Goal: Information Seeking & Learning: Learn about a topic

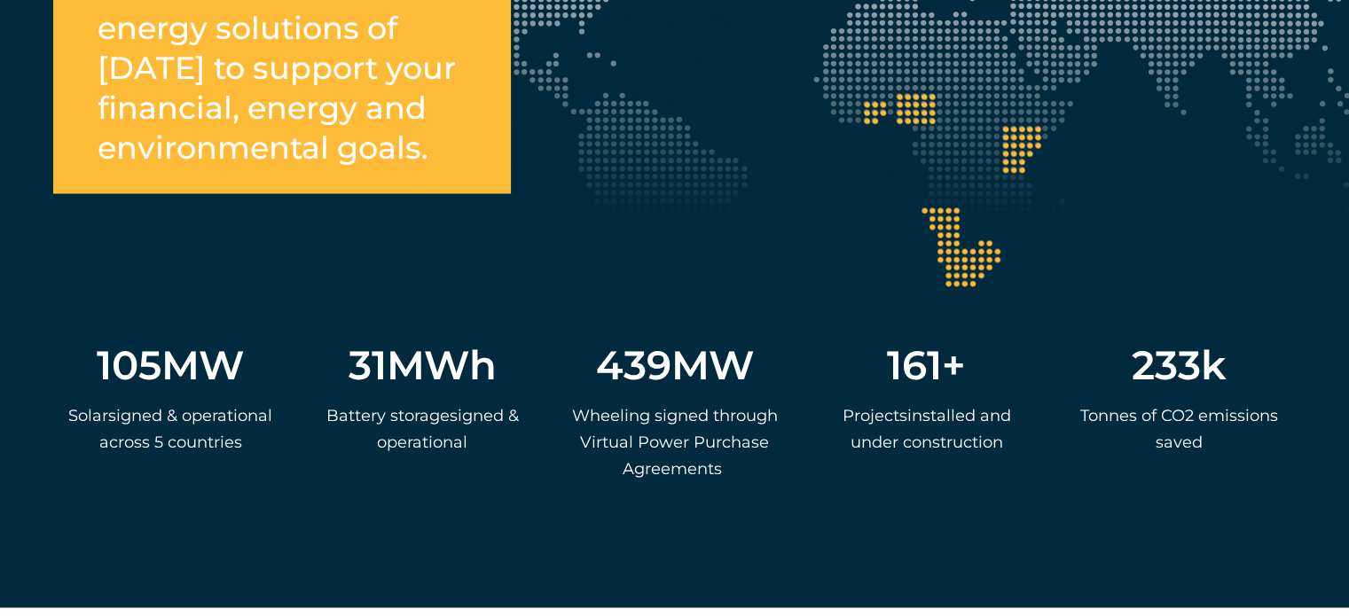
scroll to position [3406, 0]
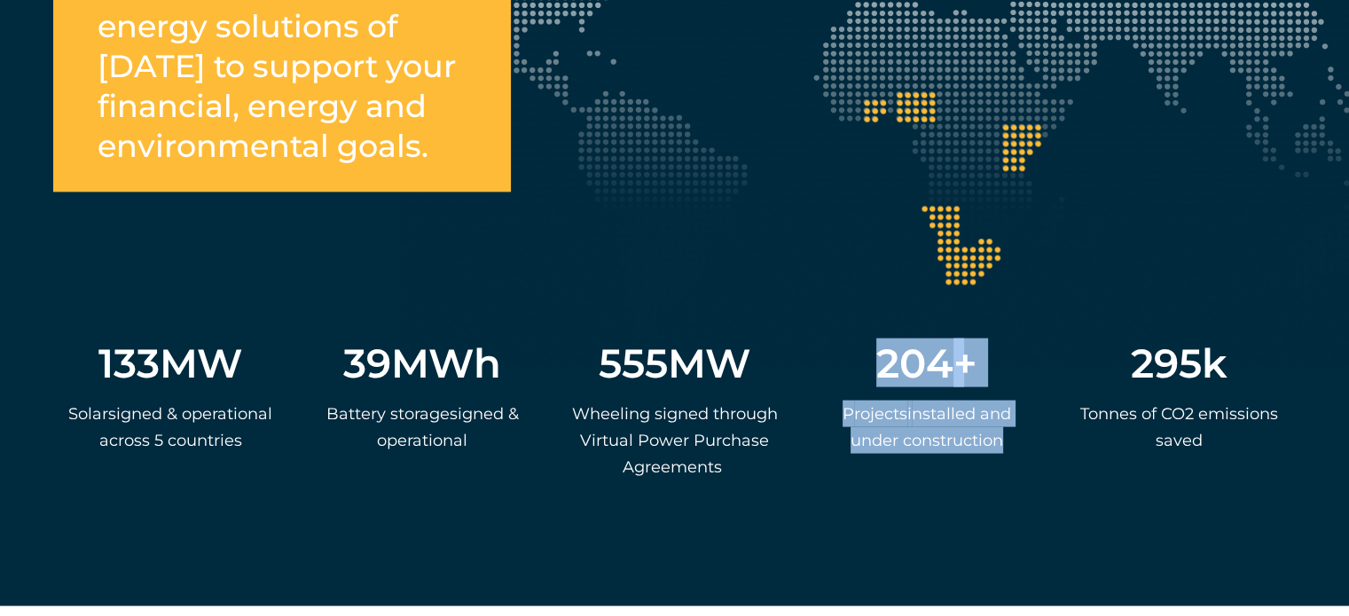
drag, startPoint x: 1007, startPoint y: 427, endPoint x: 834, endPoint y: 359, distance: 186.4
click at [834, 359] on div "204 + P rojects i nstalled and under construction" at bounding box center [927, 426] width 234 height 184
copy div "204 + P rojects i nstalled and under construction"
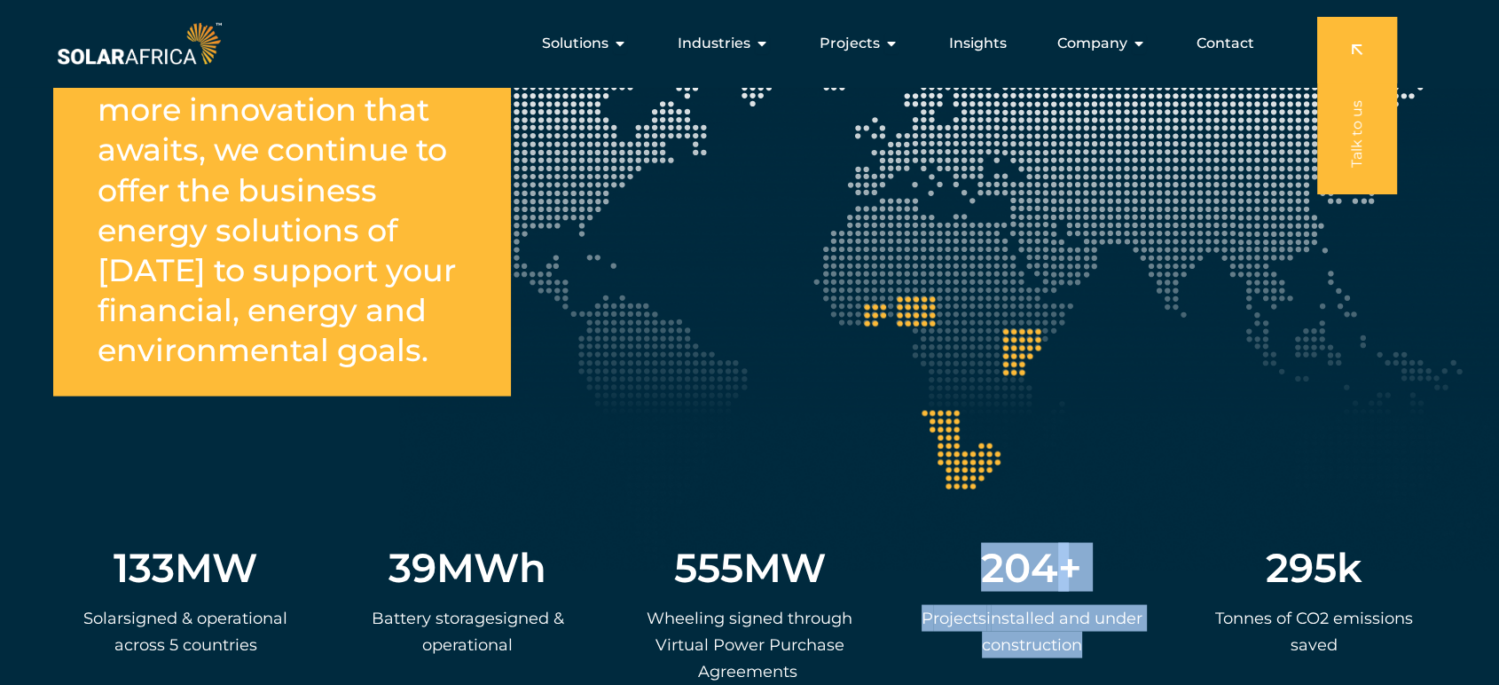
scroll to position [3140, 0]
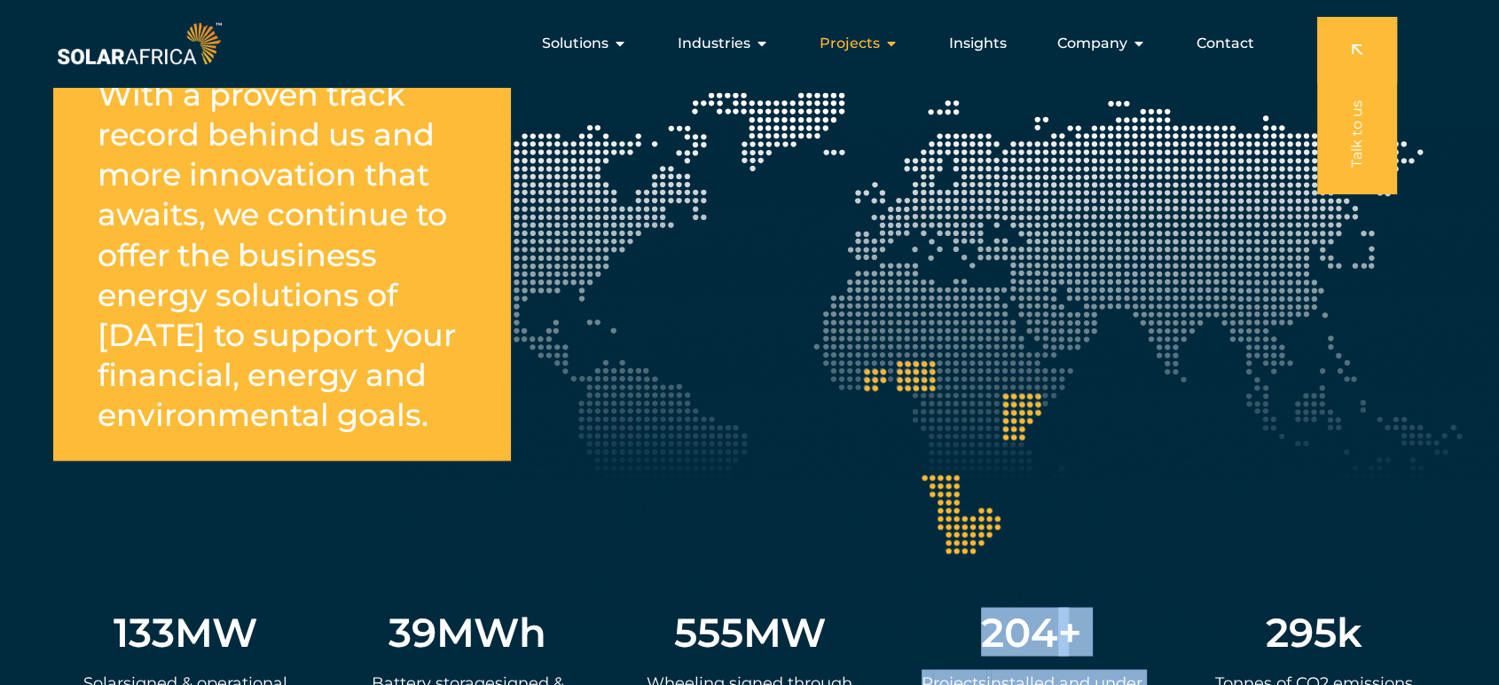
click at [884, 47] on div "Projects Close Projects Open Projects" at bounding box center [858, 43] width 107 height 35
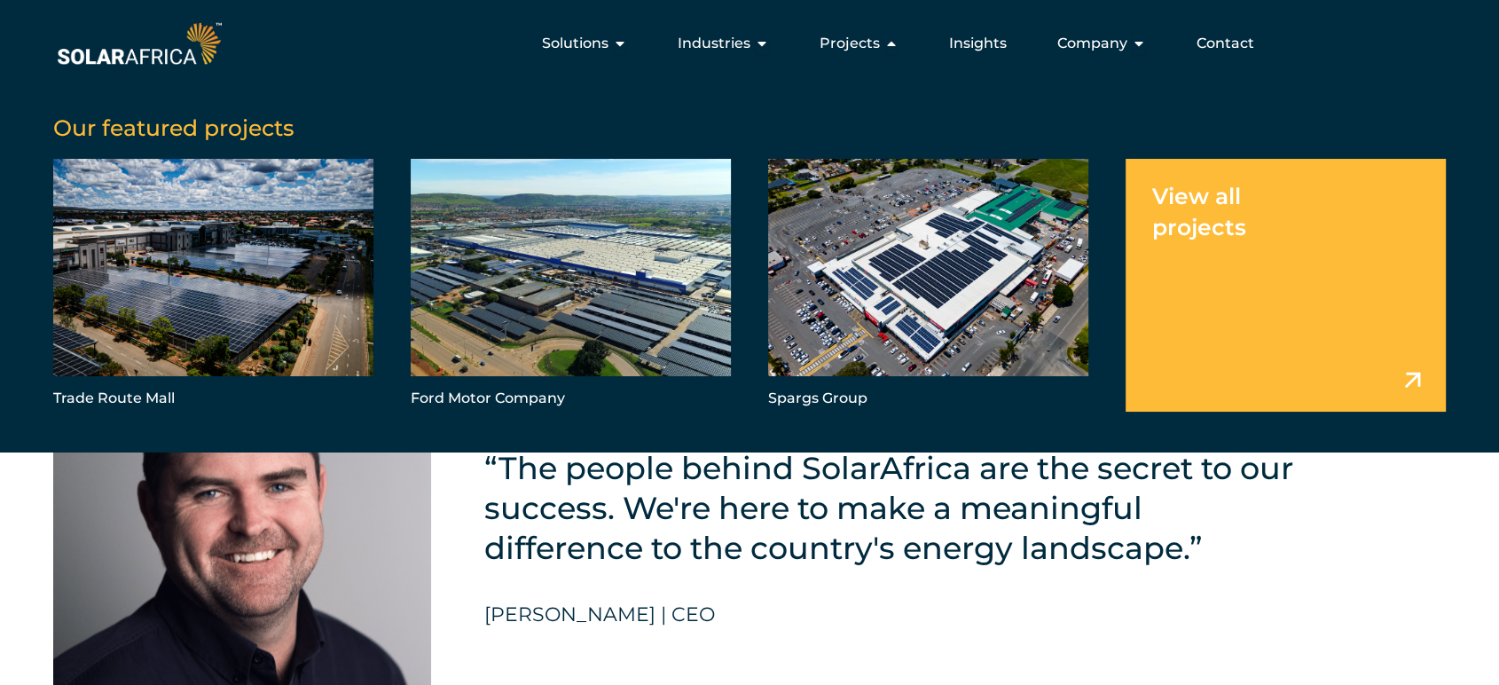
scroll to position [3731, 0]
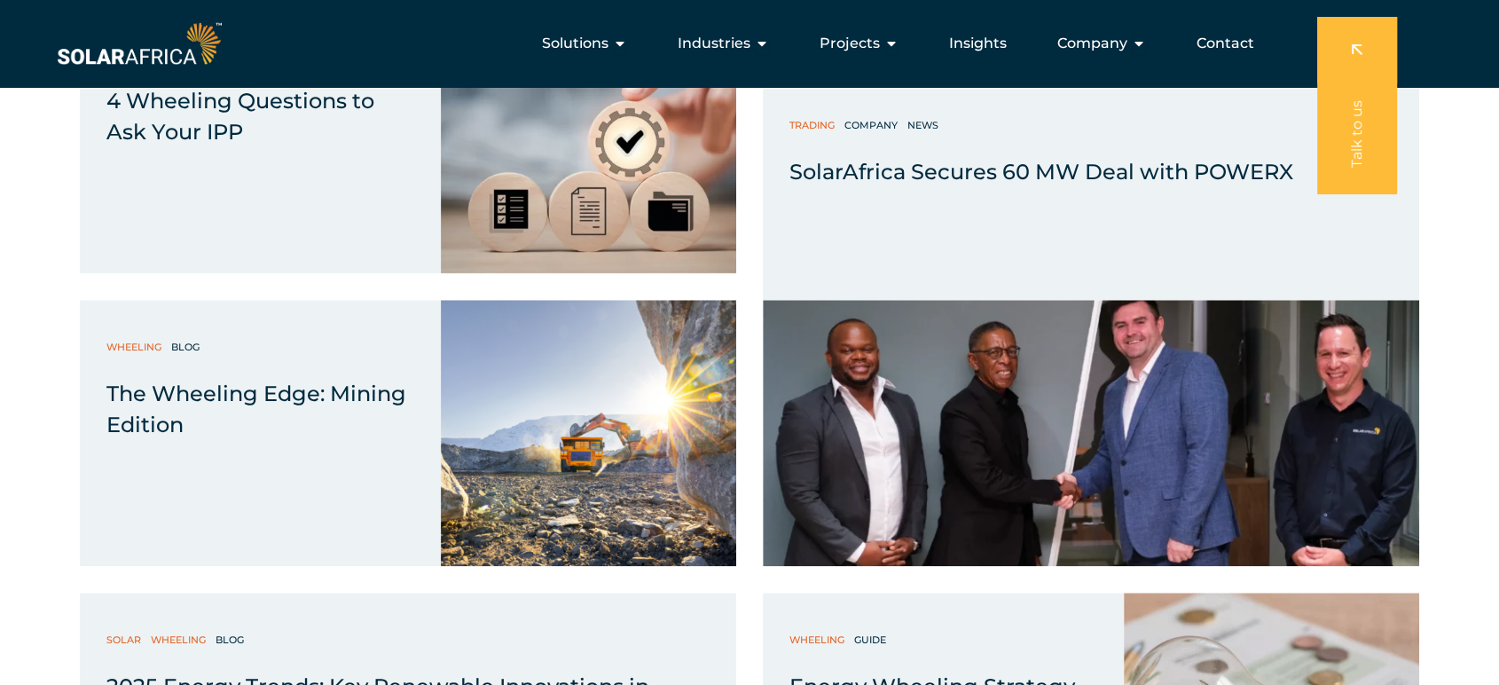
scroll to position [1576, 0]
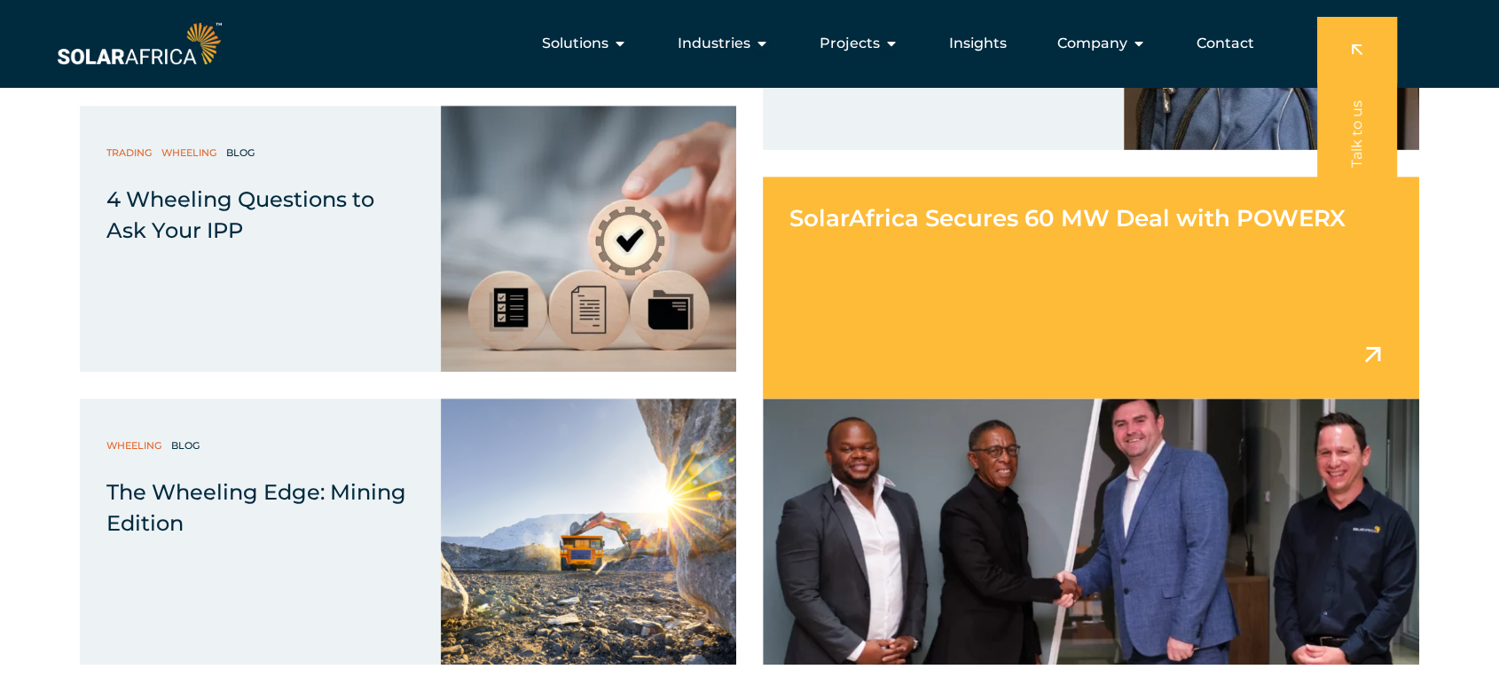
click at [1001, 282] on div "SolarAfrica Secures 60 MW Deal with POWERX" at bounding box center [1091, 287] width 656 height 222
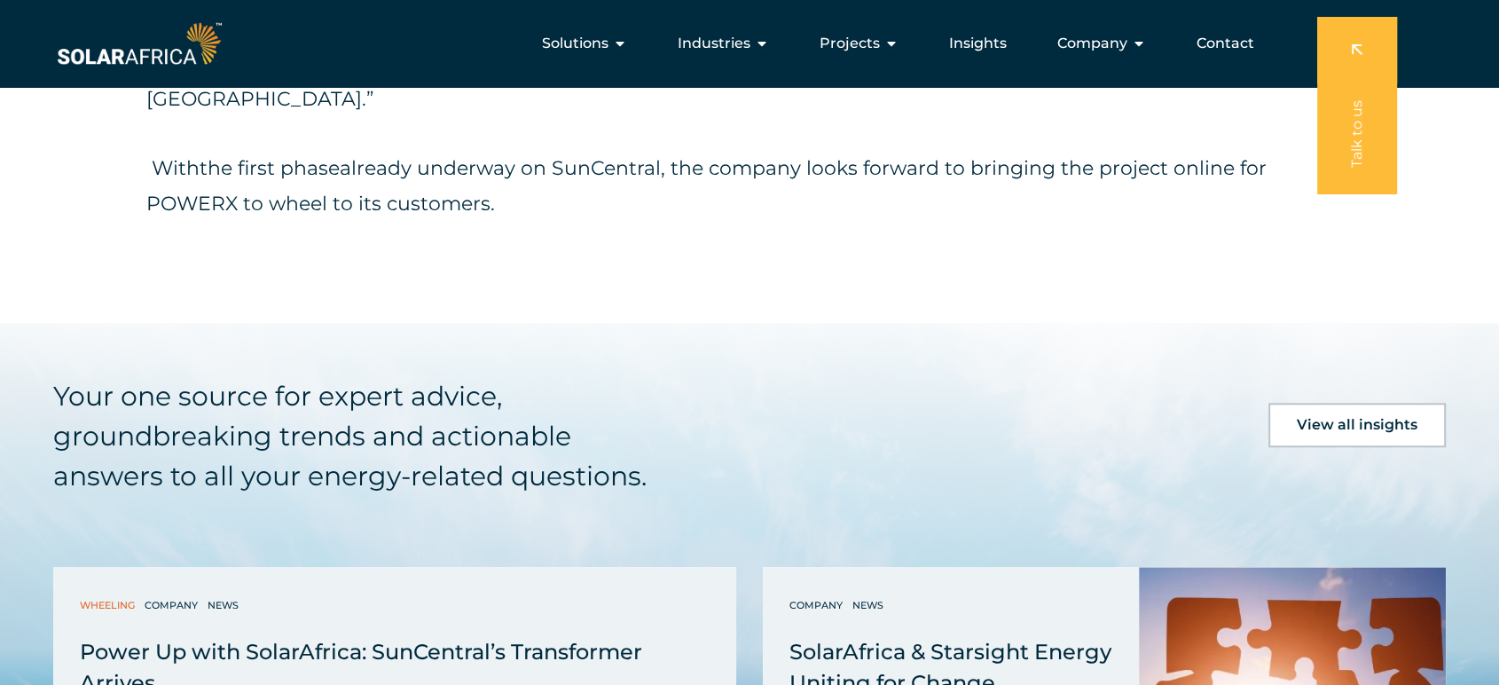
scroll to position [1674, 0]
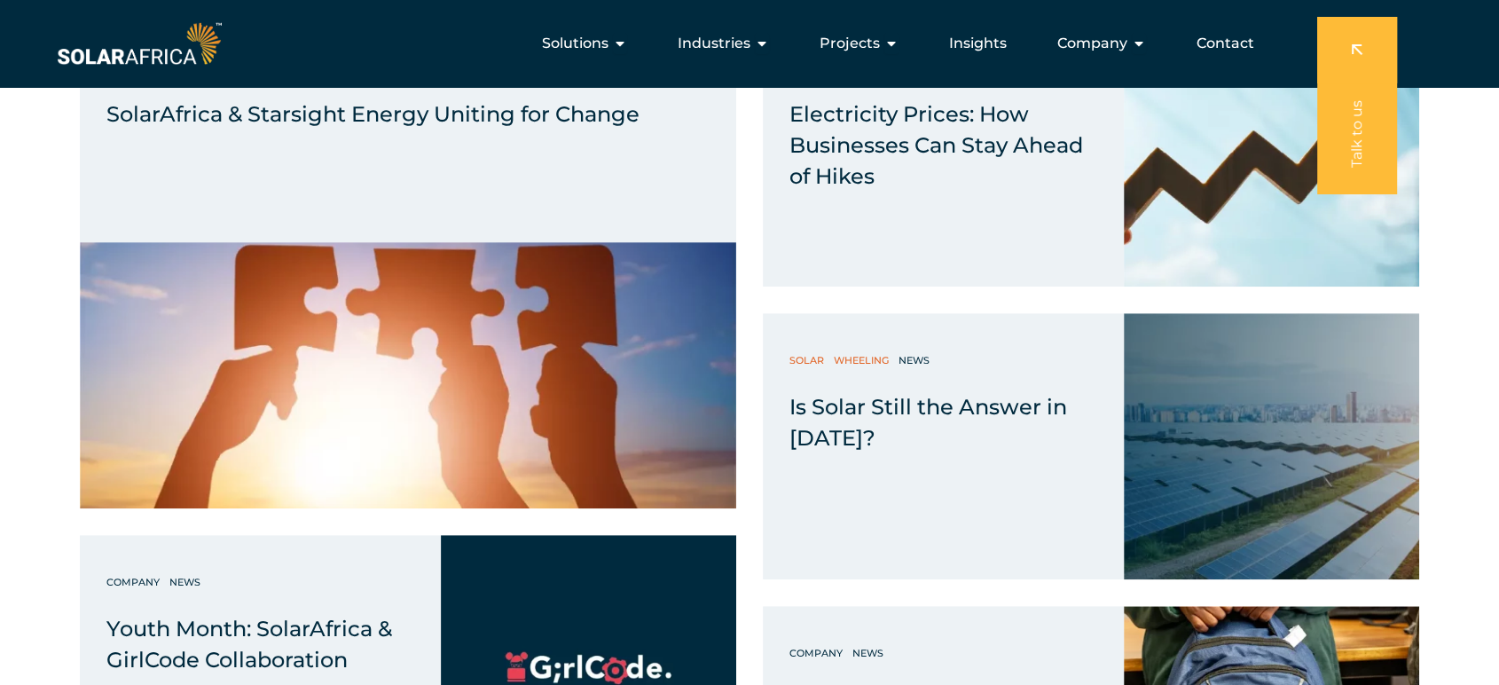
scroll to position [788, 0]
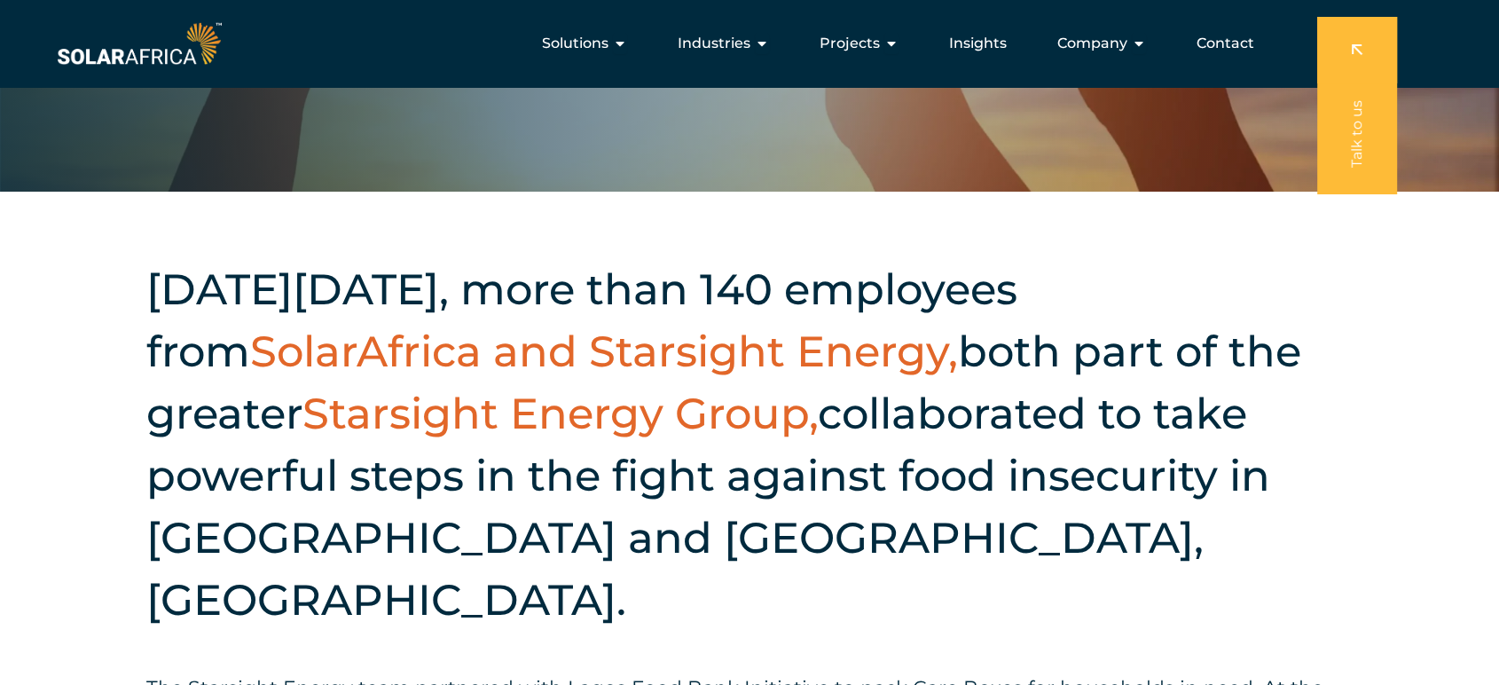
scroll to position [492, 0]
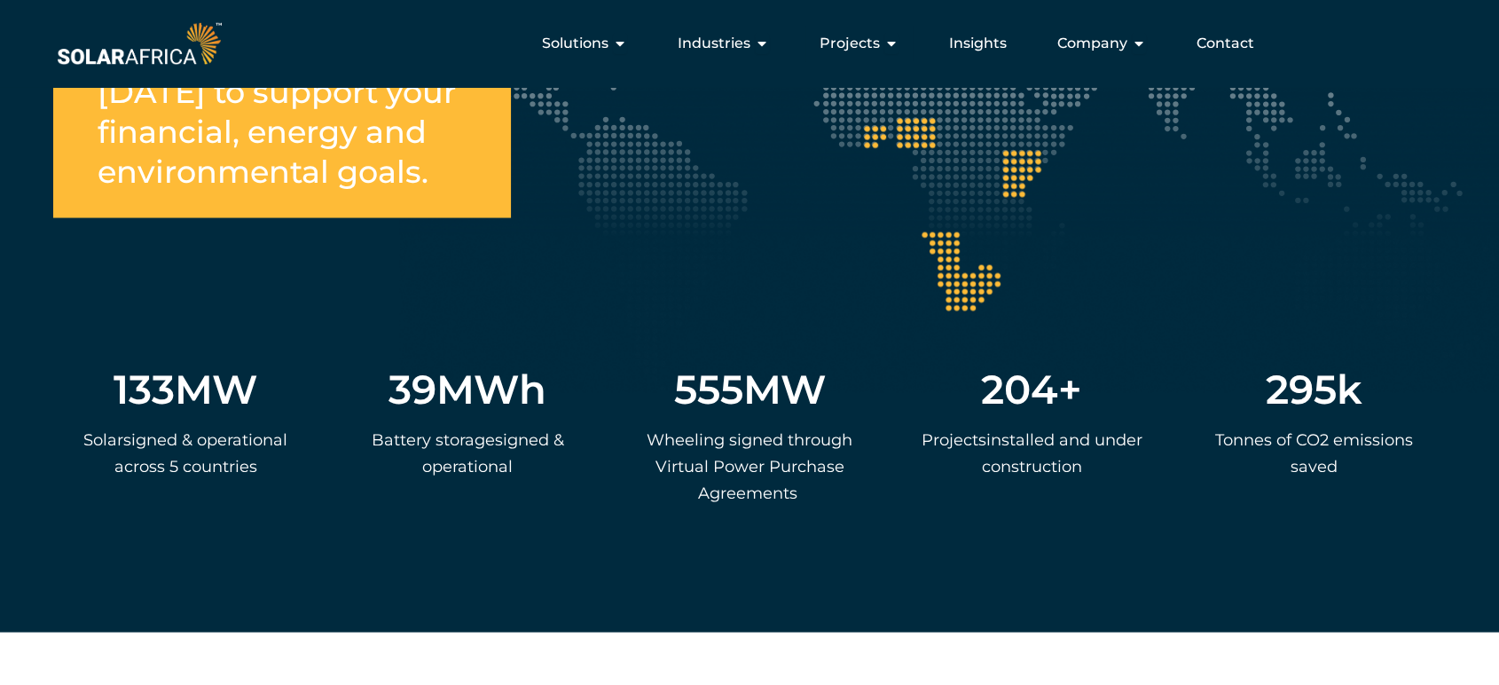
scroll to position [3336, 0]
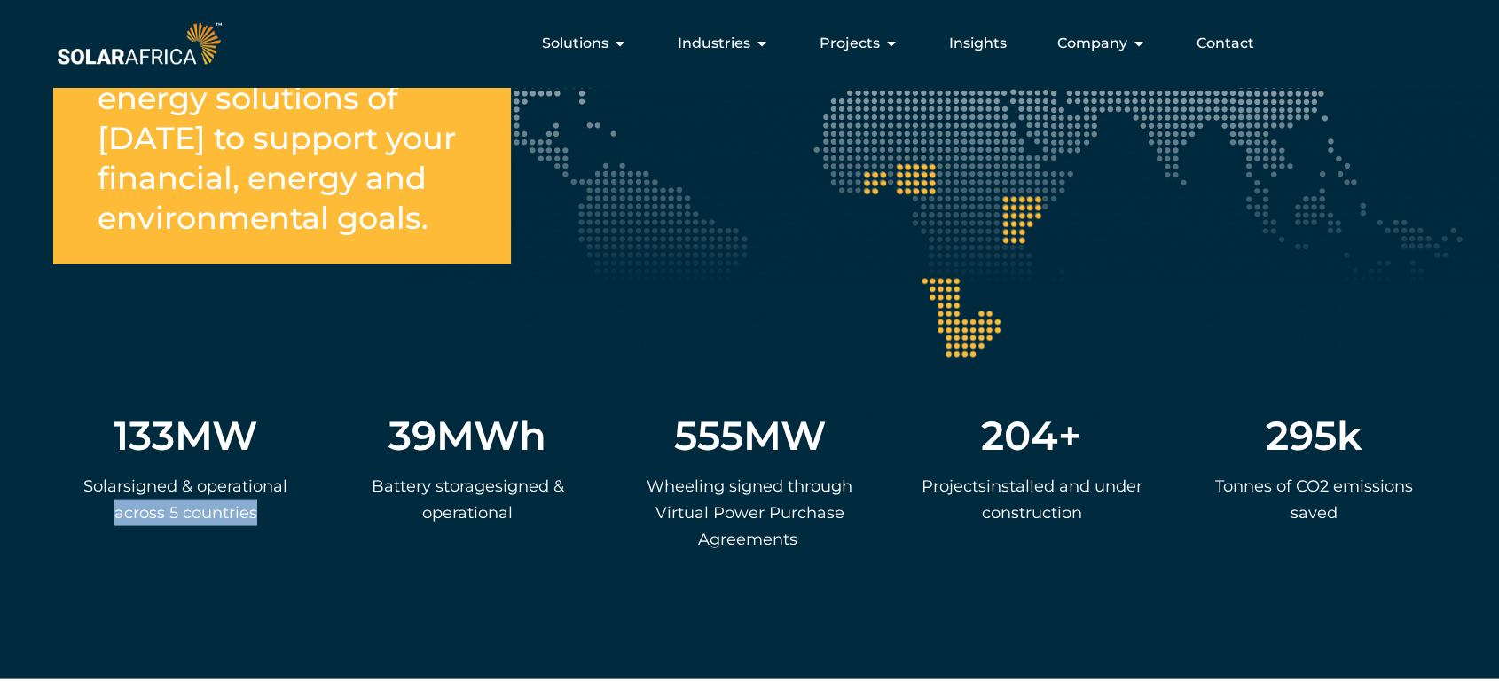
drag, startPoint x: 115, startPoint y: 553, endPoint x: 264, endPoint y: 544, distance: 149.3
click at [264, 525] on p "S olar s igned & operational across 5 countries" at bounding box center [185, 498] width 247 height 53
copy span "across 5 countries"
click at [161, 589] on div "133 MW S olar s igned & operational across 5 countries" at bounding box center [185, 497] width 264 height 184
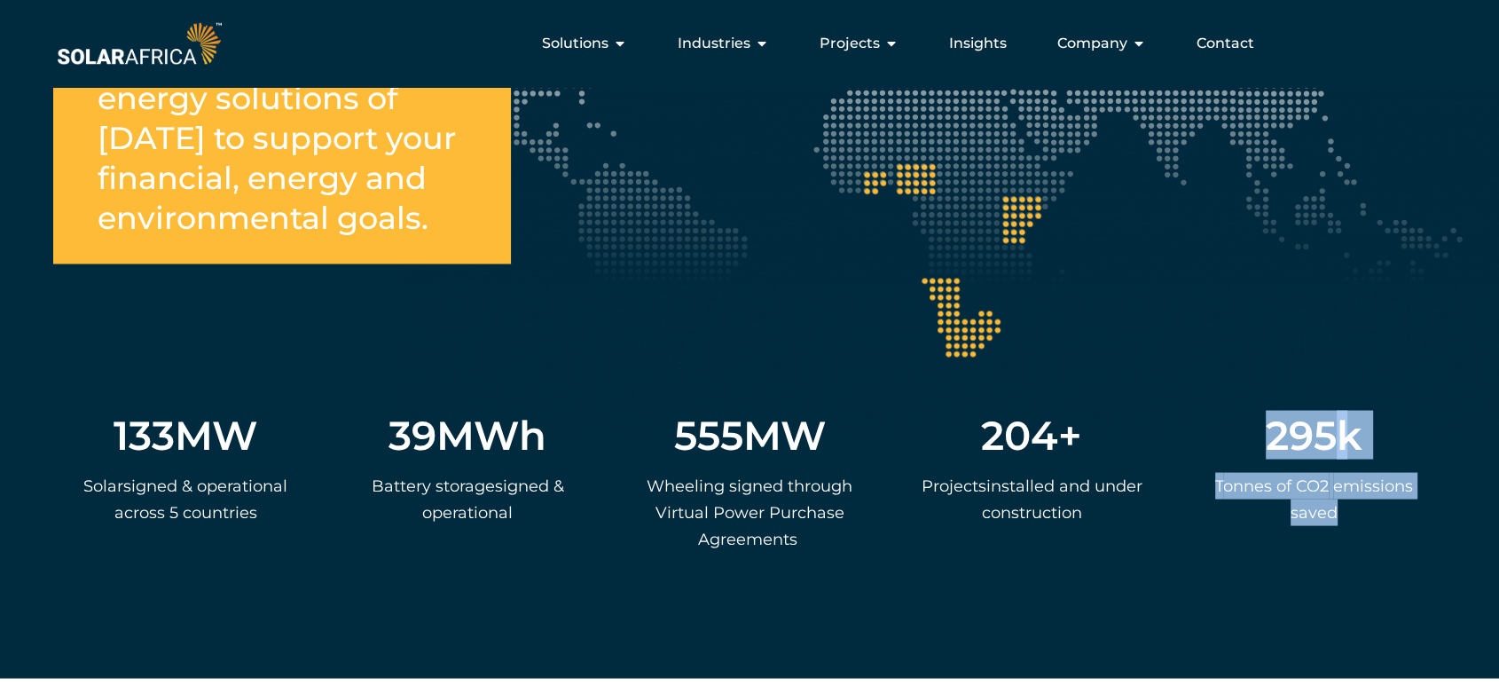
drag, startPoint x: 1266, startPoint y: 469, endPoint x: 1340, endPoint y: 547, distance: 107.9
click at [1340, 547] on div "295 k T onnes of CO2 emissions saved" at bounding box center [1313, 497] width 264 height 184
copy div "295 k T onnes of CO2 emissions saved"
click at [992, 44] on span "Insights" at bounding box center [978, 43] width 58 height 21
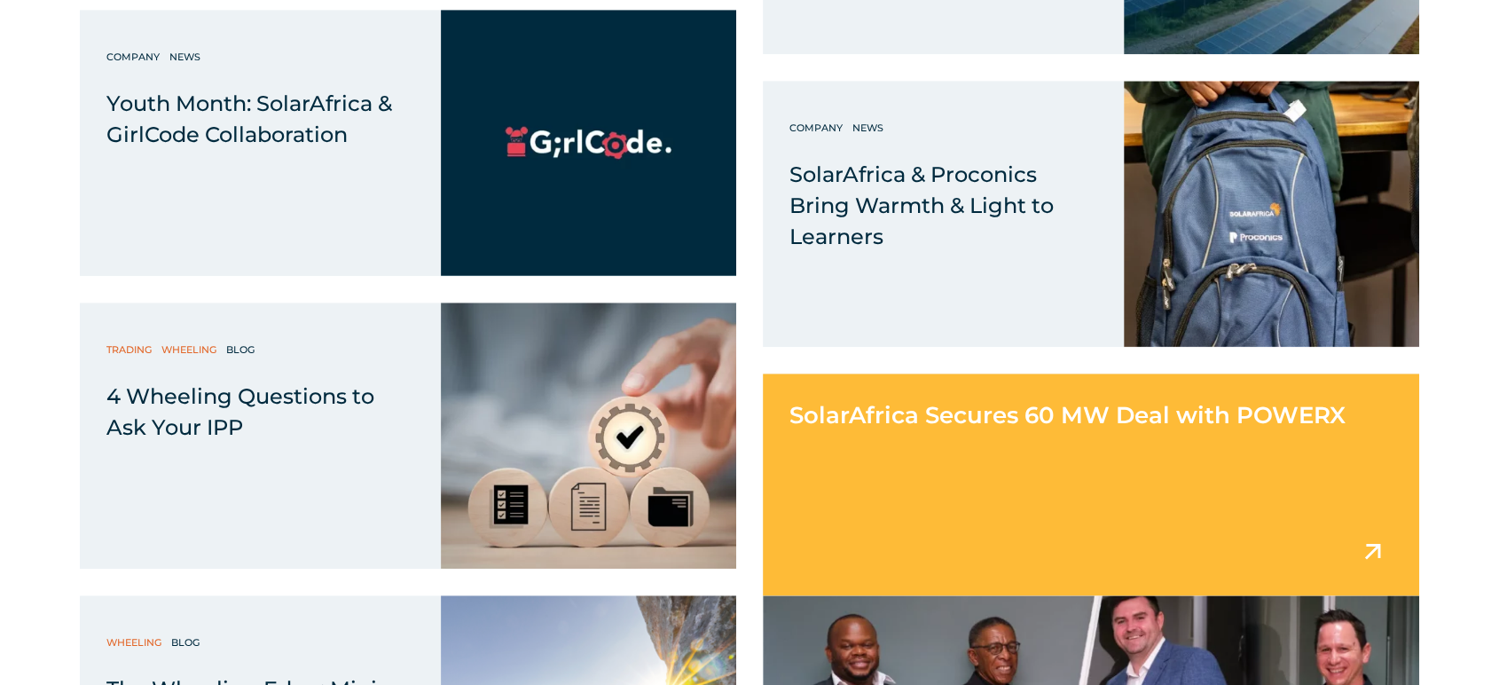
click at [1225, 452] on div "SolarAfrica Secures 60 MW Deal with POWERX" at bounding box center [1091, 484] width 656 height 222
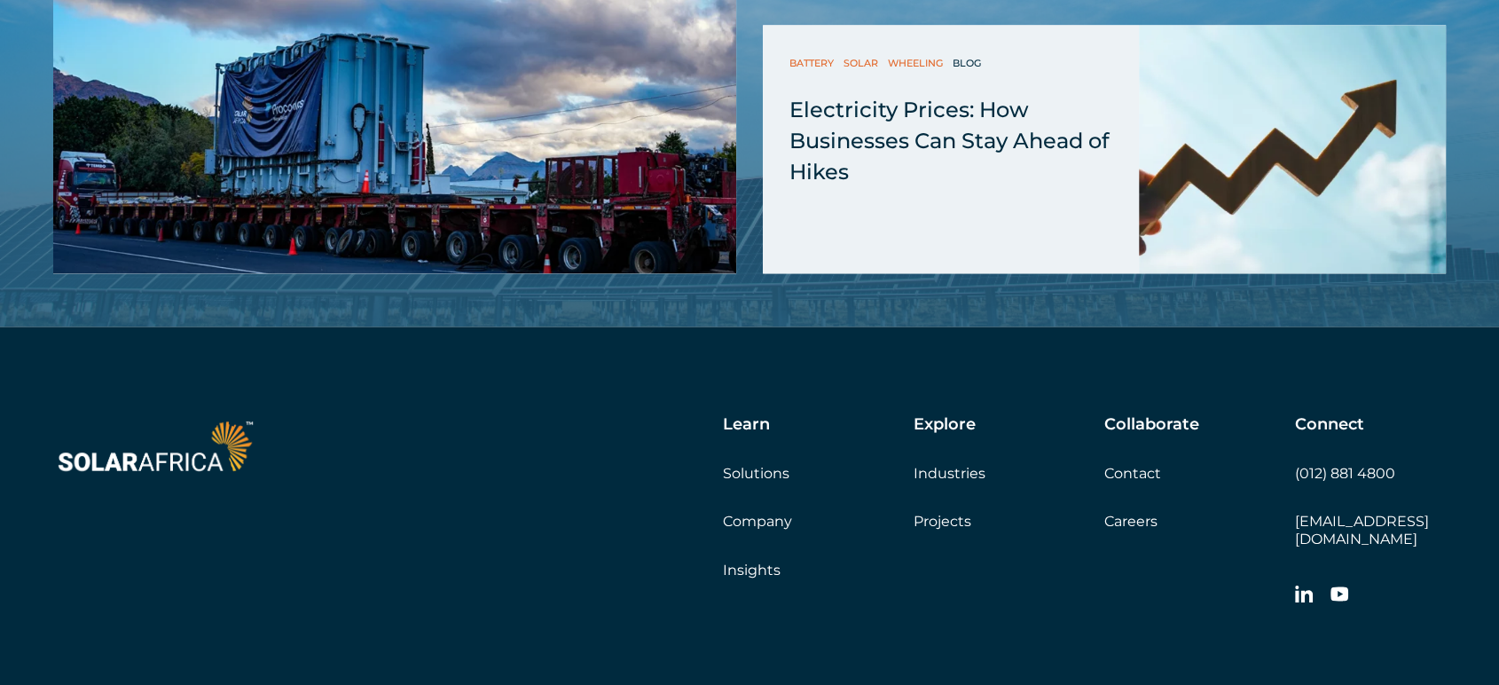
scroll to position [2561, 0]
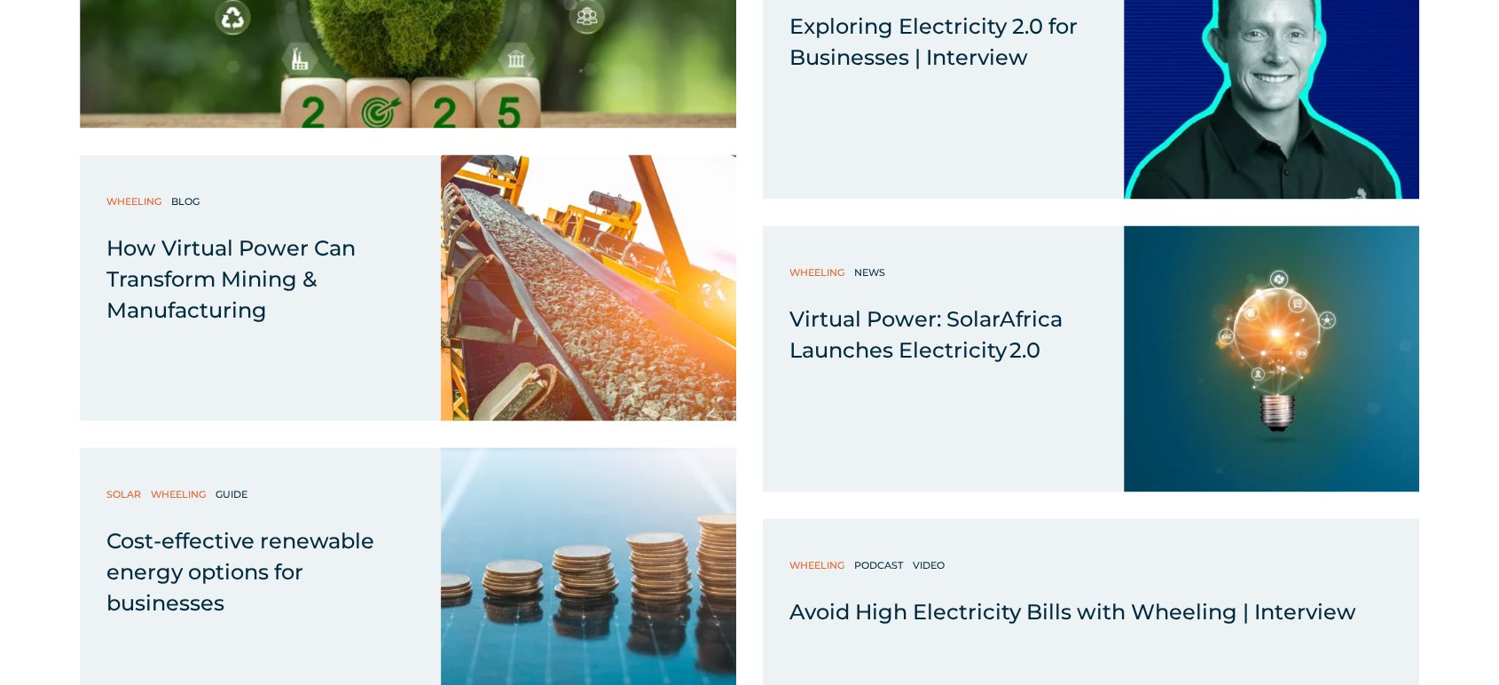
scroll to position [2661, 0]
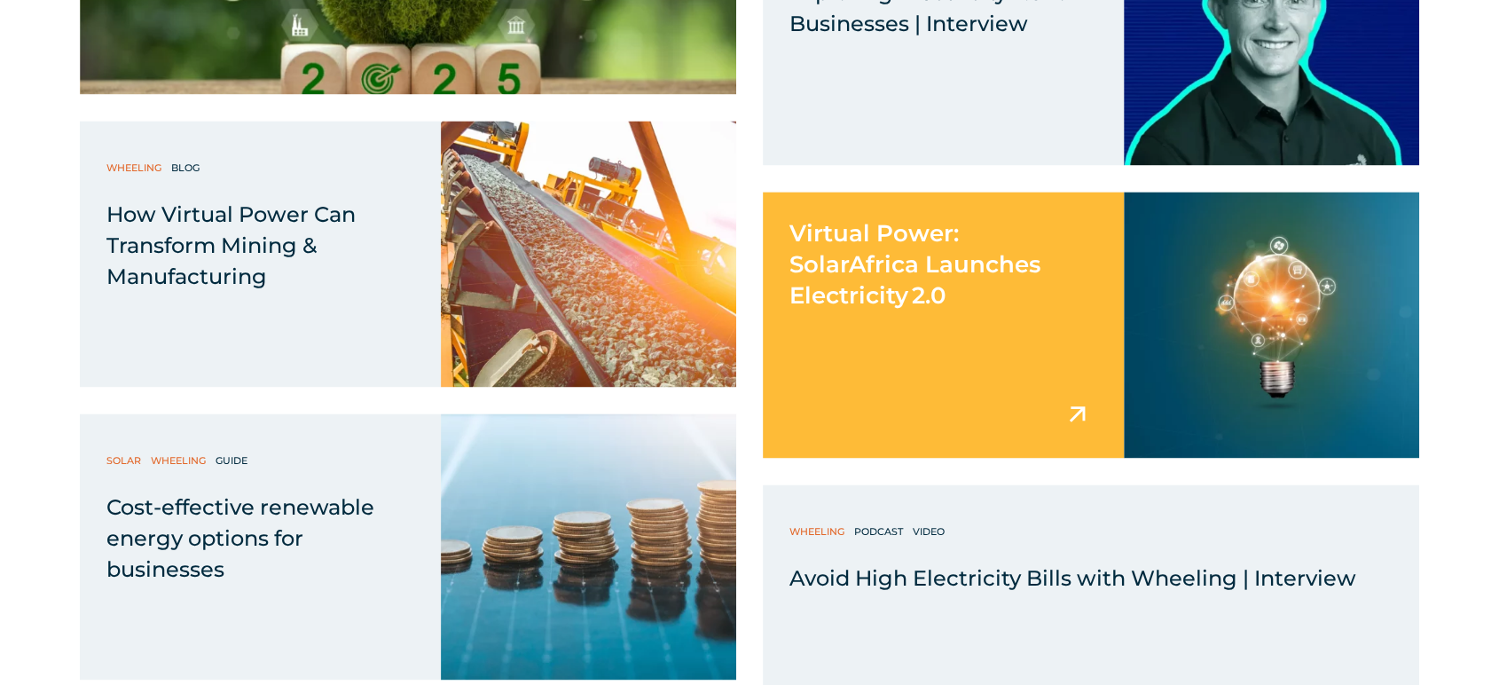
click at [878, 255] on span "Virtual Power: SolarAfrica Launches Electricity 2.0" at bounding box center [914, 264] width 251 height 90
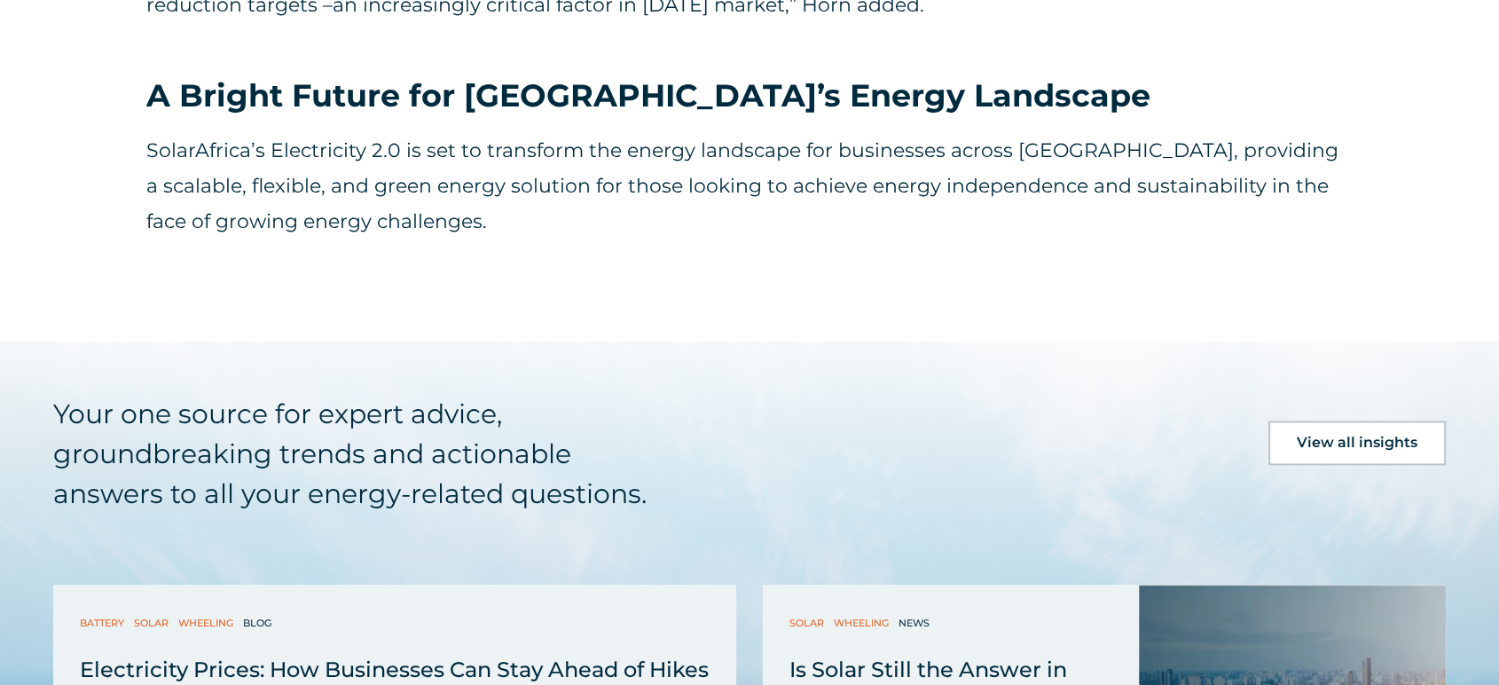
scroll to position [2463, 0]
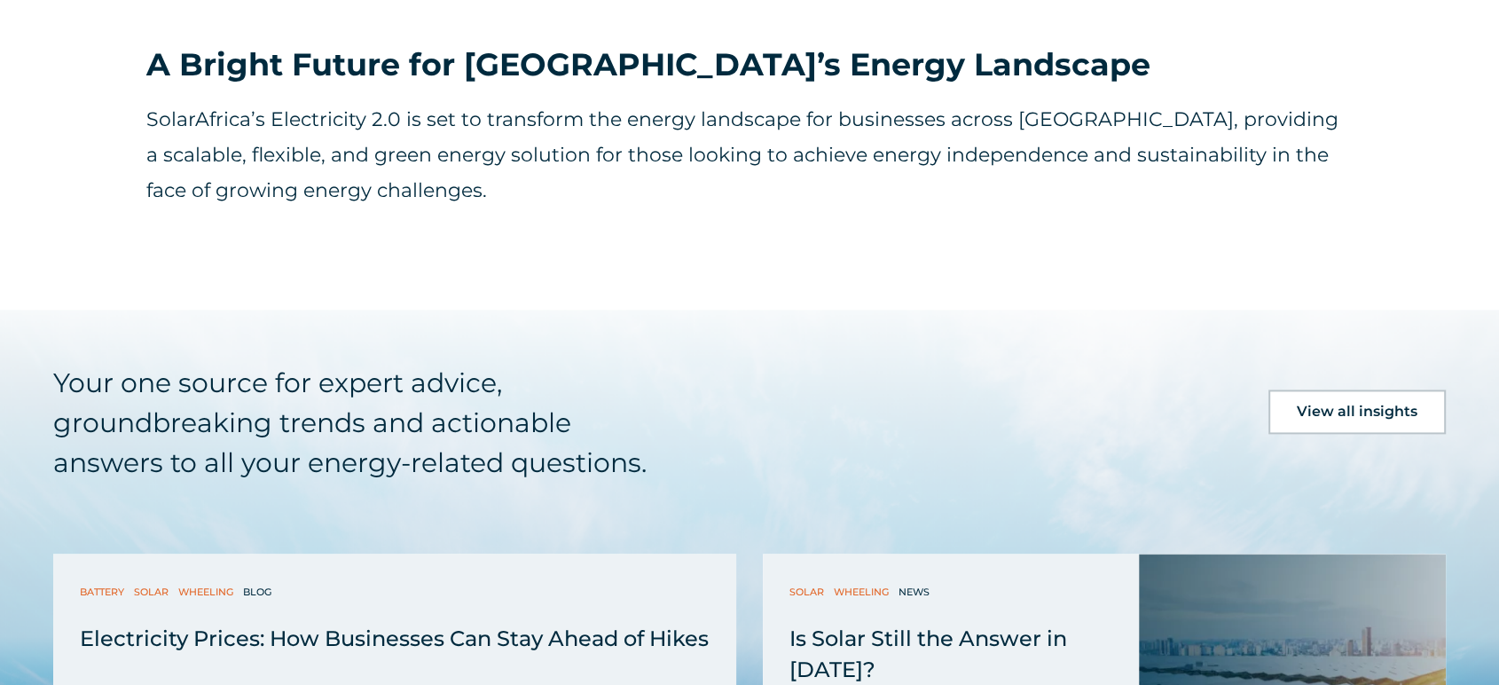
drag, startPoint x: 64, startPoint y: 359, endPoint x: 67, endPoint y: 346, distance: 13.6
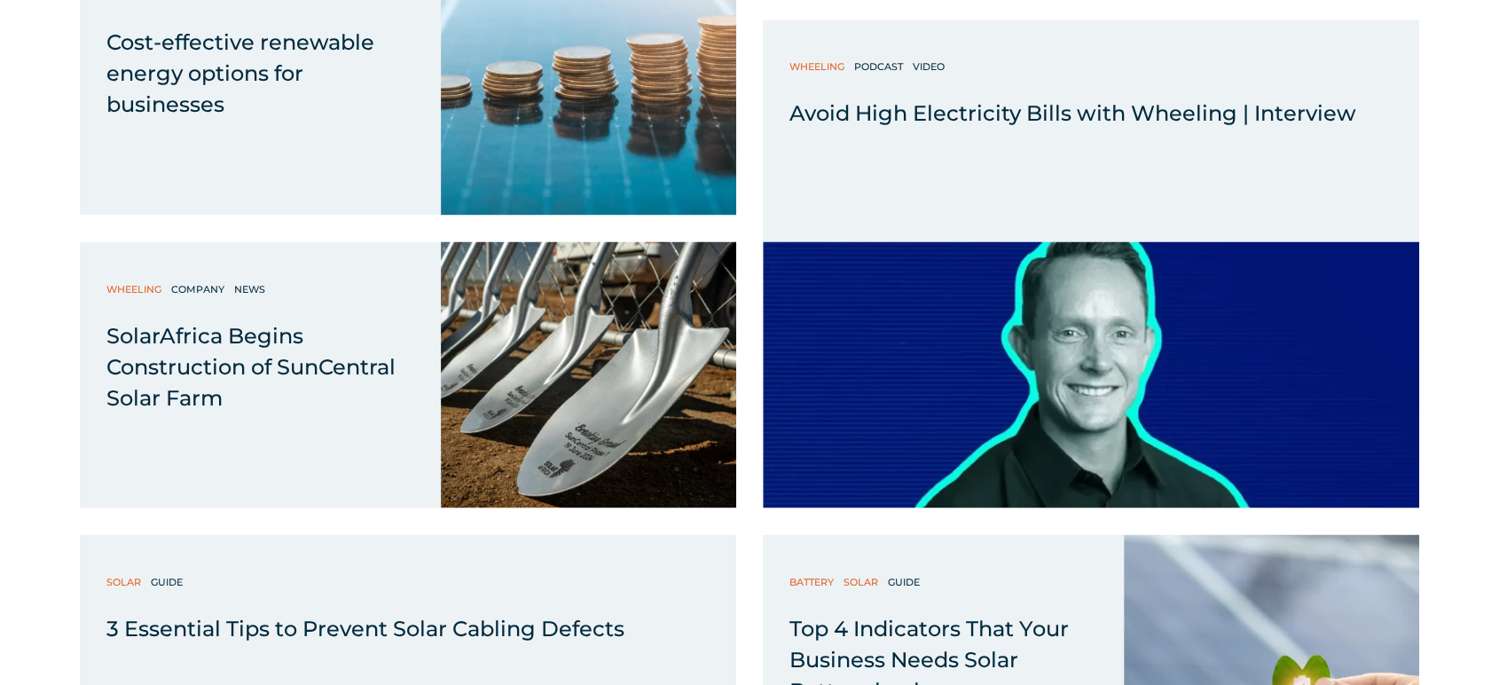
scroll to position [3154, 0]
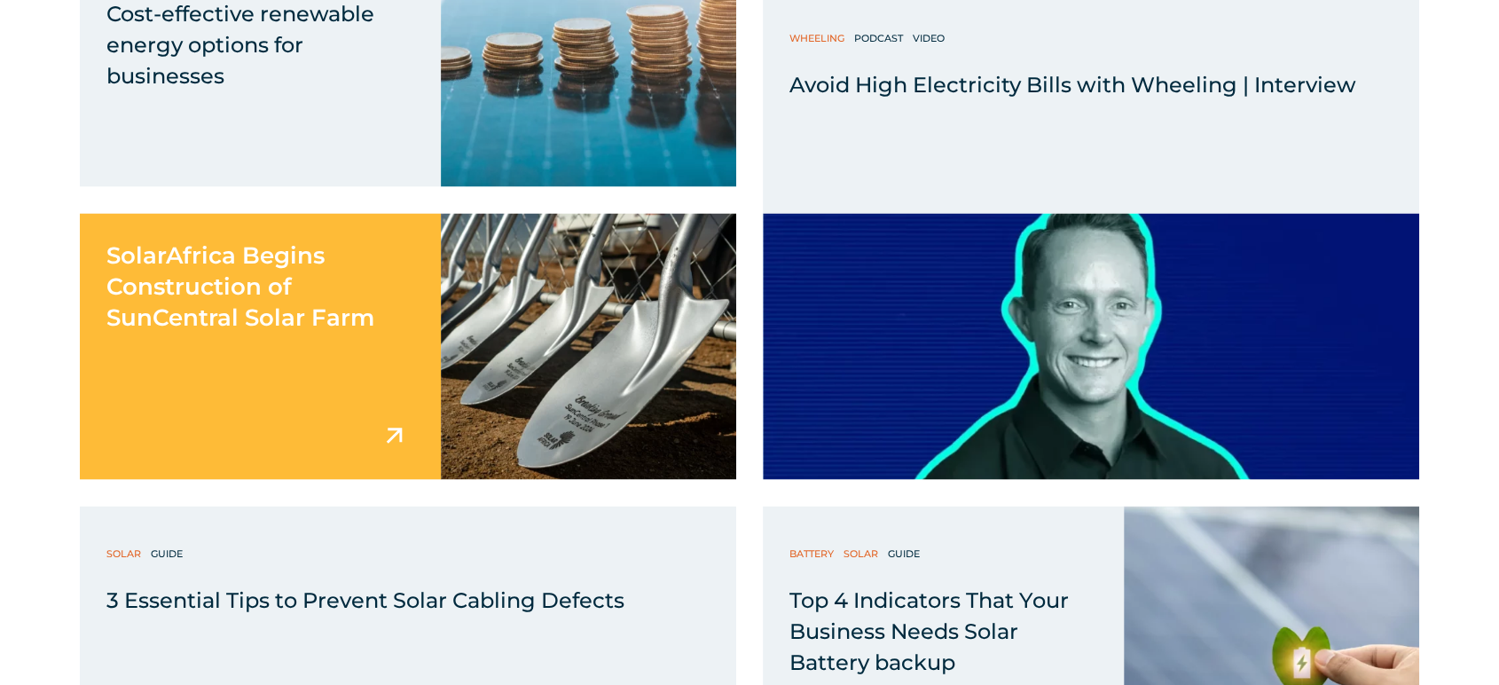
click at [185, 343] on div "SolarAfrica Begins Construction of SunCentral Solar Farm" at bounding box center [260, 346] width 361 height 266
